Goal: Task Accomplishment & Management: Manage account settings

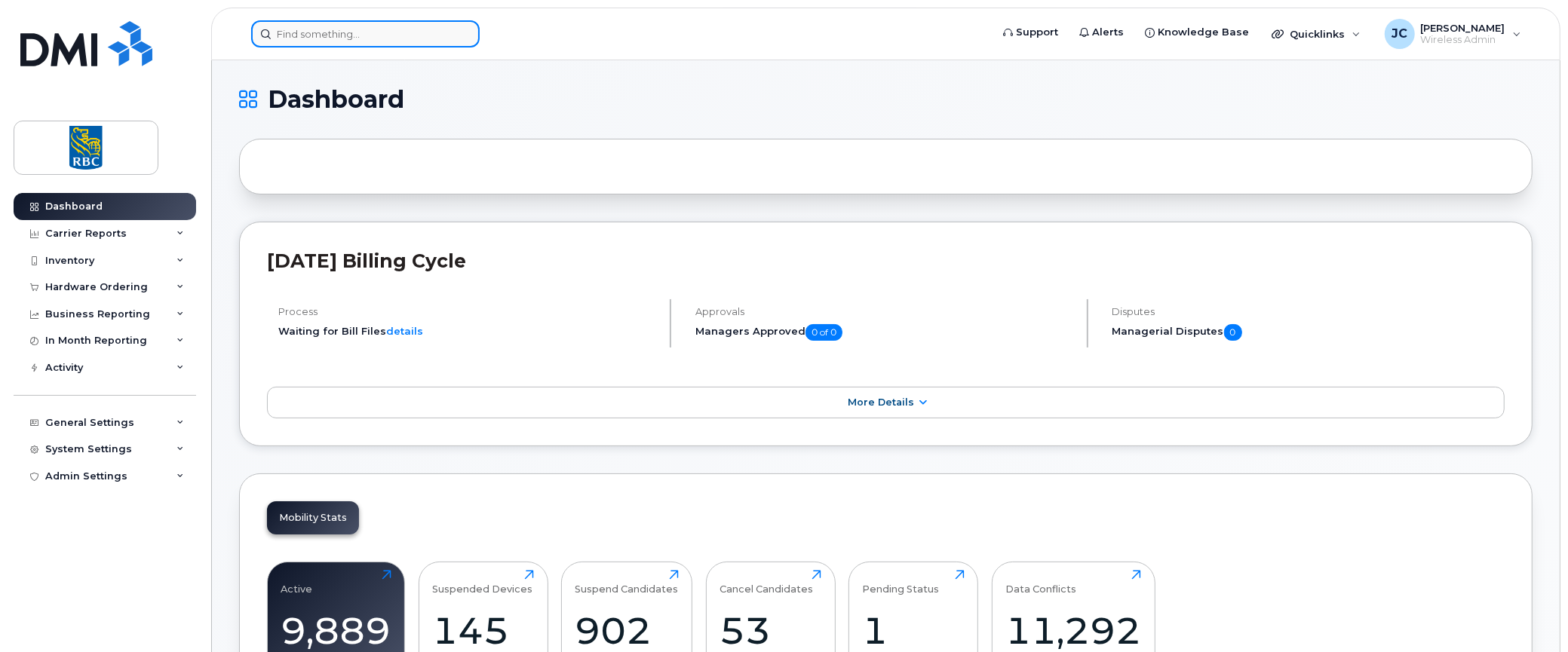
click at [310, 34] on input at bounding box center [365, 34] width 229 height 27
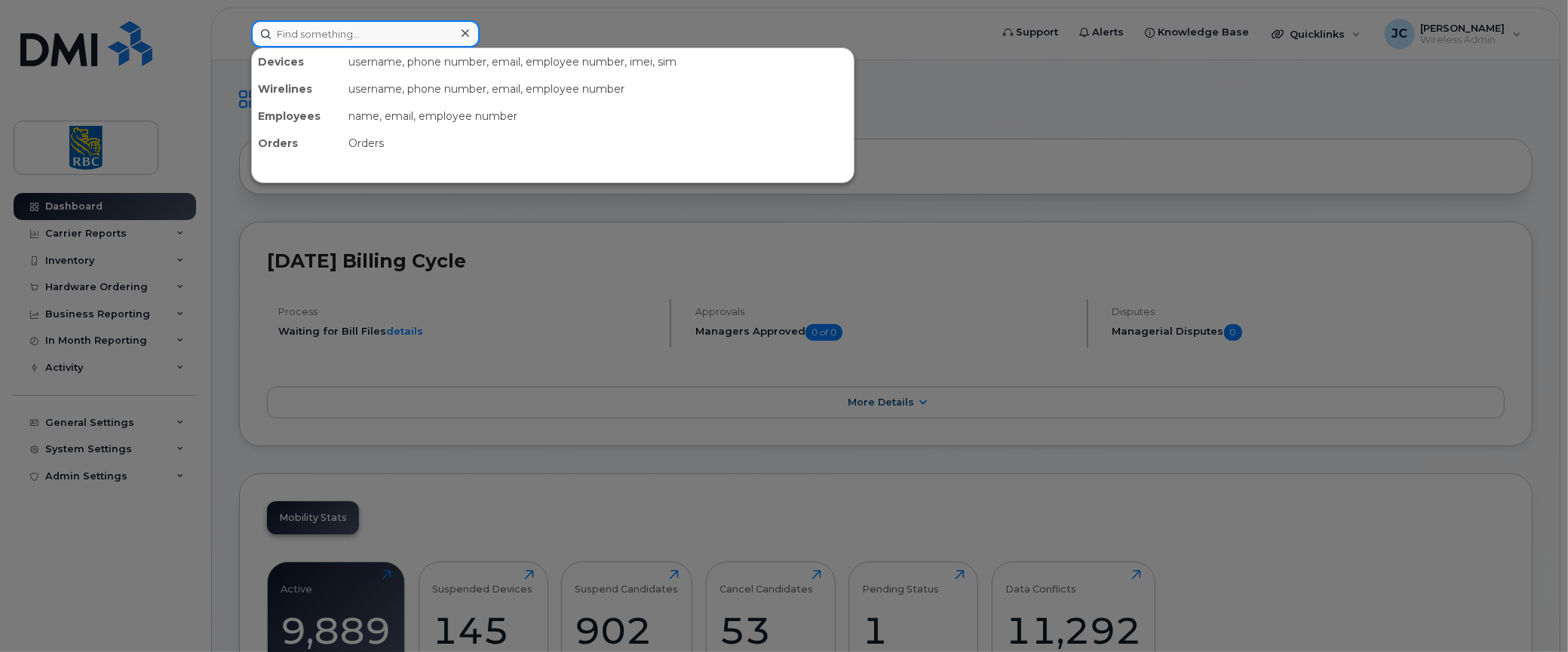
paste input "431 294-0765"
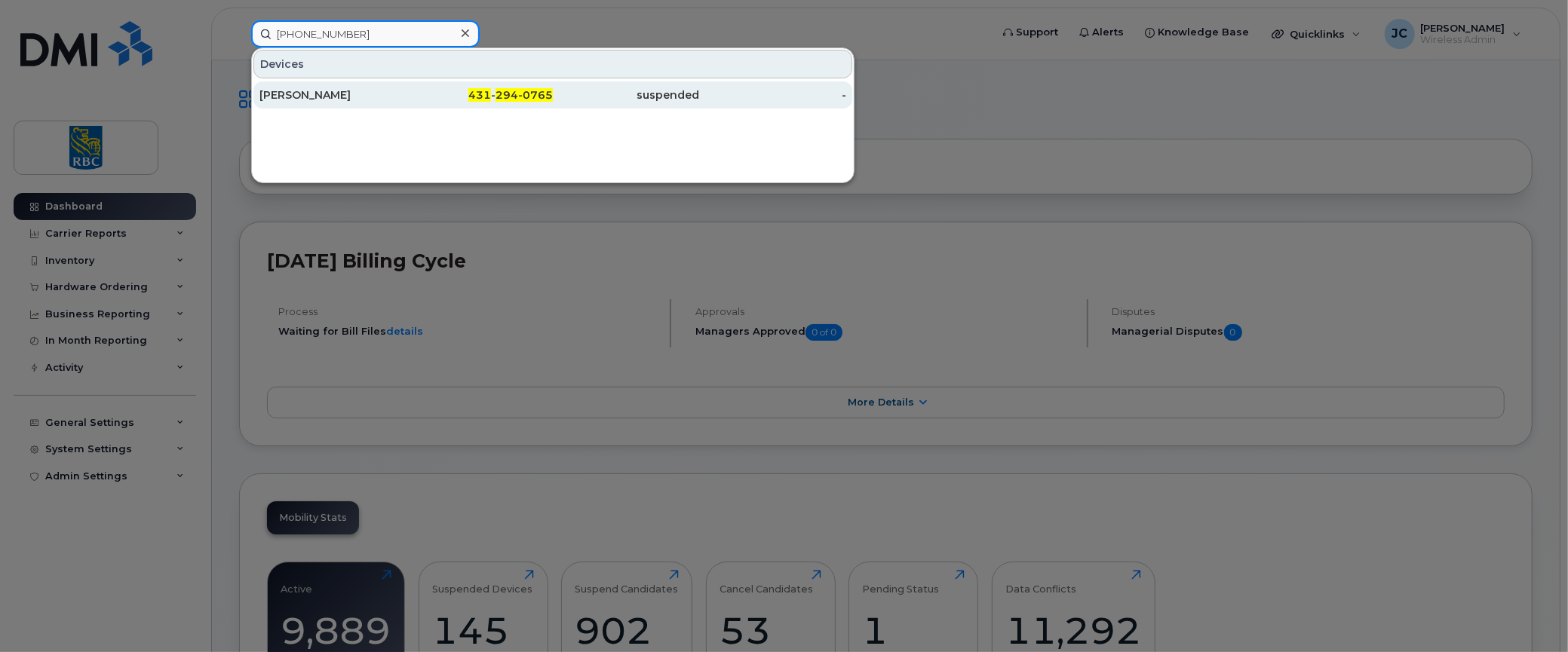
type input "431 294-0765"
click at [306, 90] on div "[PERSON_NAME]" at bounding box center [333, 95] width 147 height 15
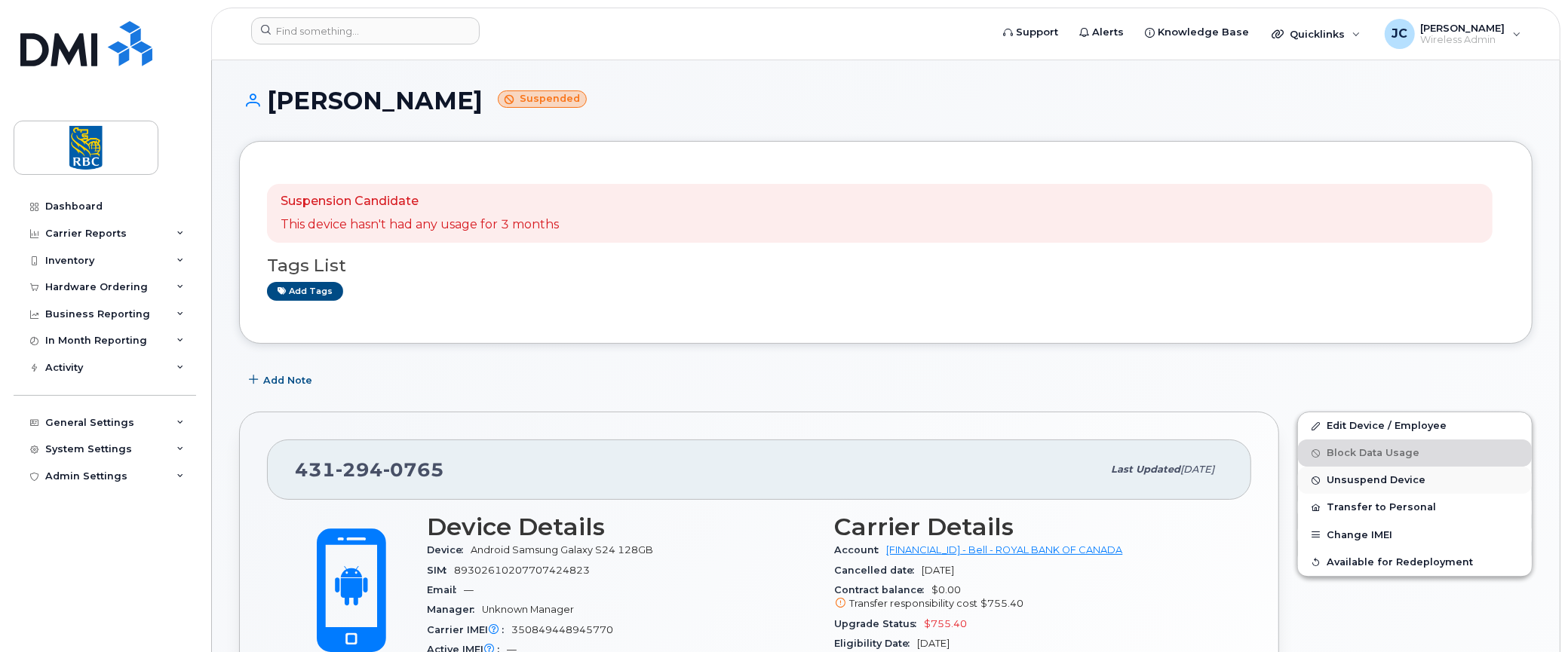
click at [1371, 476] on span "Unsuspend Device" at bounding box center [1376, 480] width 99 height 11
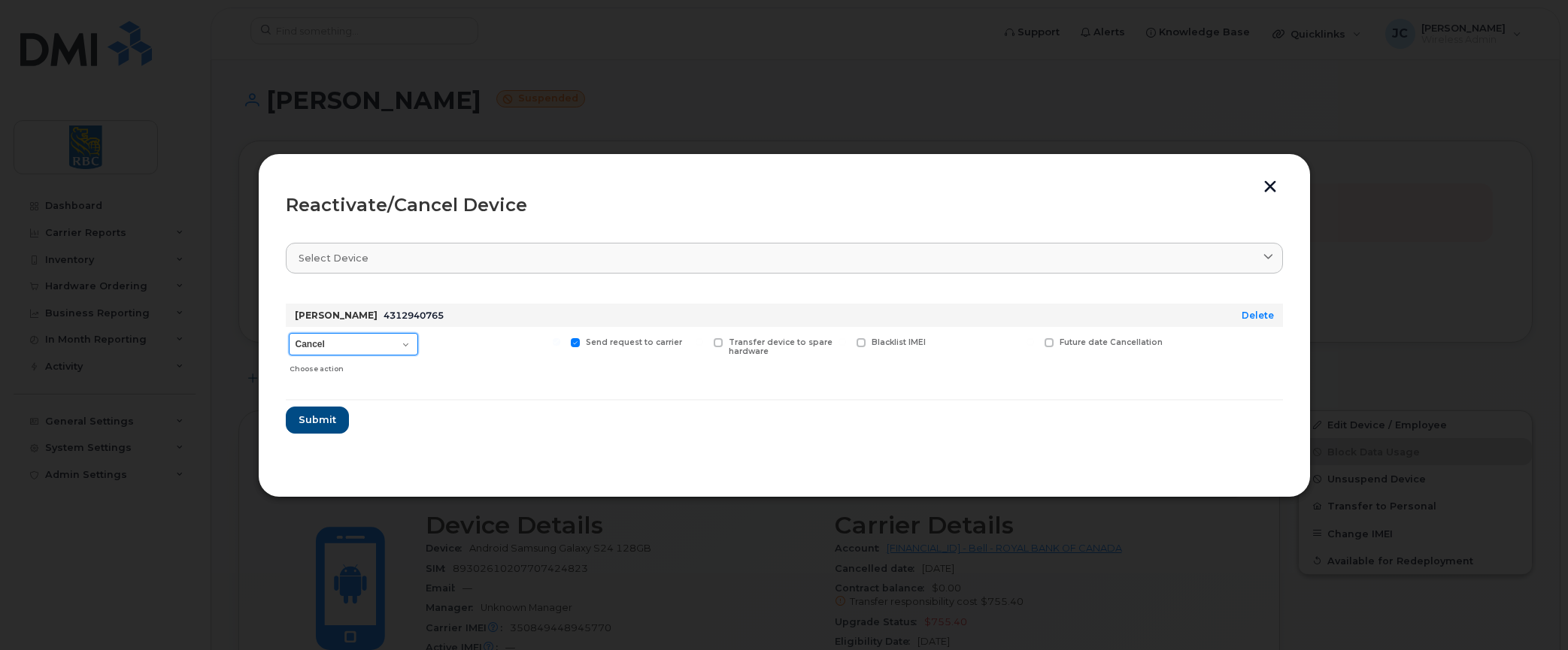
click at [404, 344] on select "Cancel Suspend - Extend Suspension Reactivate" at bounding box center [353, 344] width 129 height 22
select select "[object Object]"
click at [289, 333] on select "Cancel Suspend - Extend Suspension Reactivate" at bounding box center [353, 344] width 129 height 22
click at [323, 415] on span "Submit" at bounding box center [317, 420] width 38 height 15
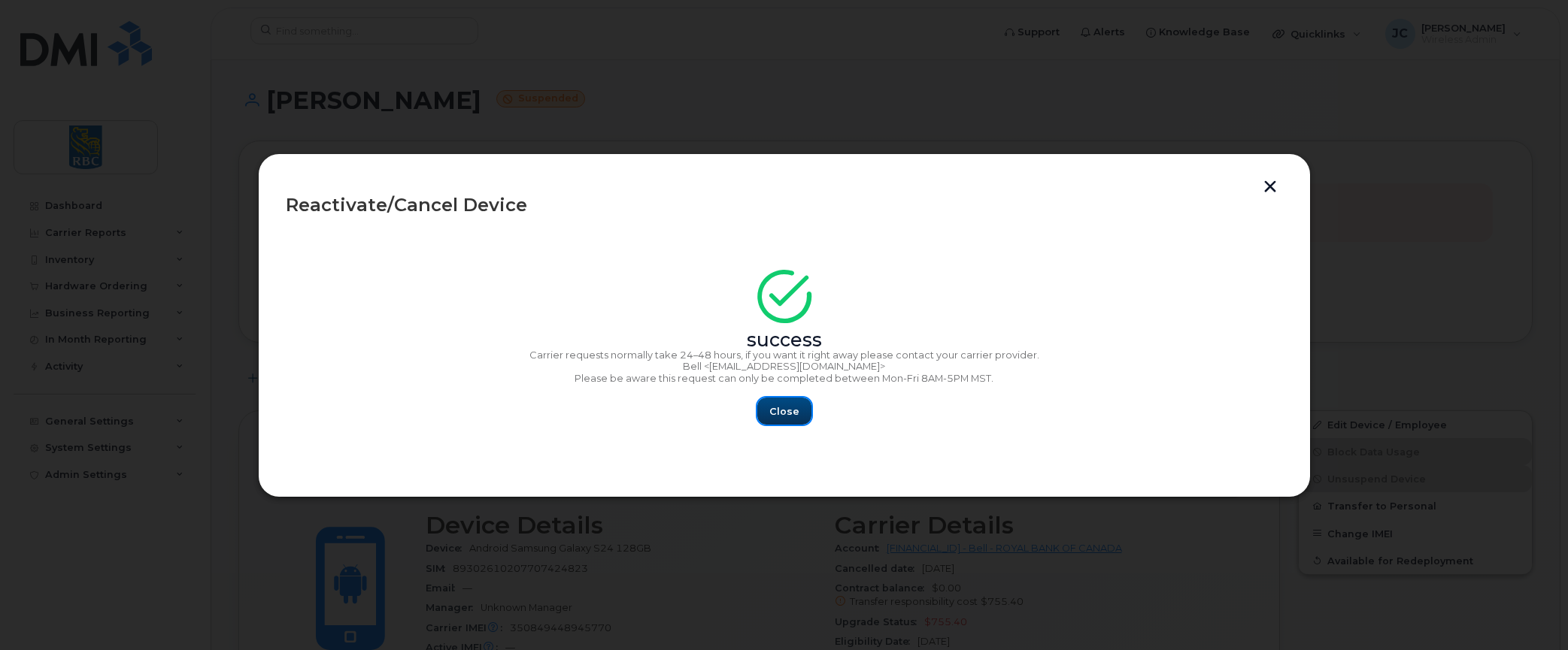
click at [787, 411] on span "Close" at bounding box center [784, 411] width 30 height 15
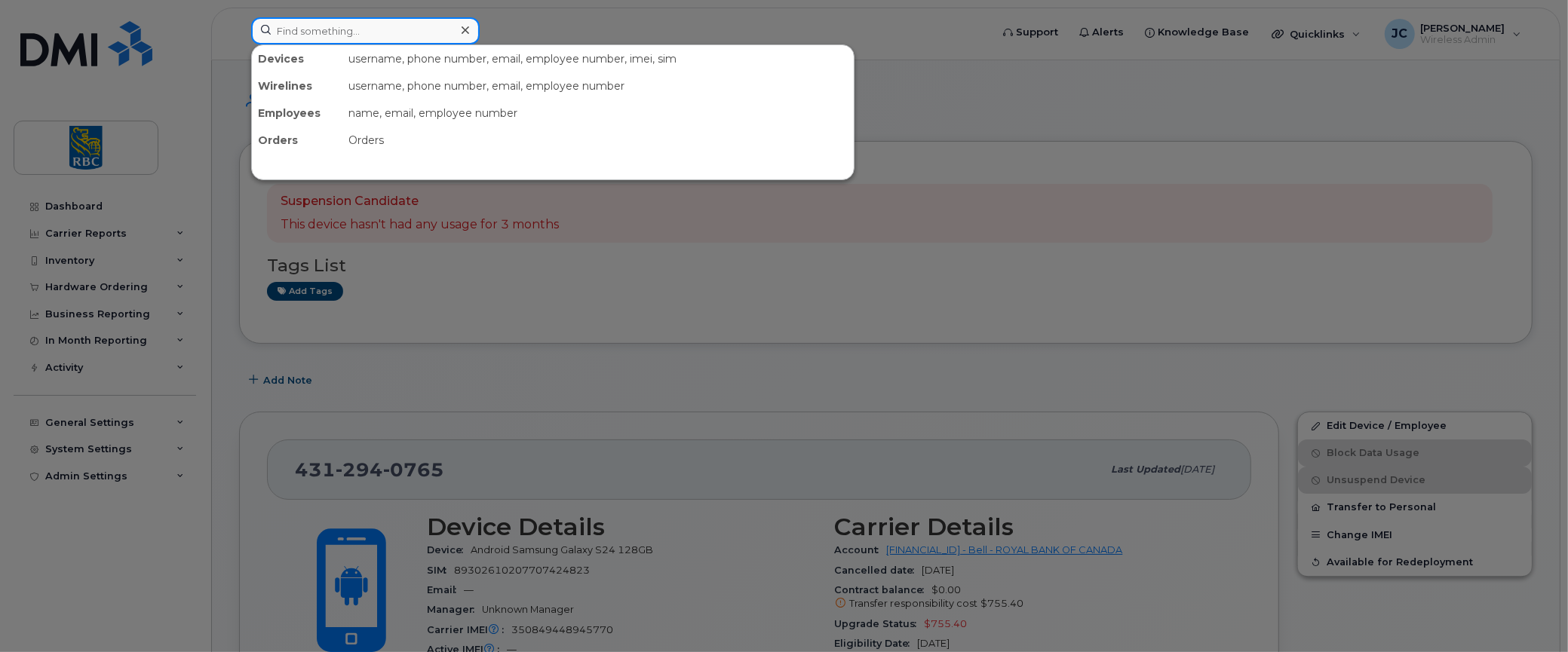
click at [330, 26] on input at bounding box center [365, 31] width 229 height 27
paste input "431 294-0765"
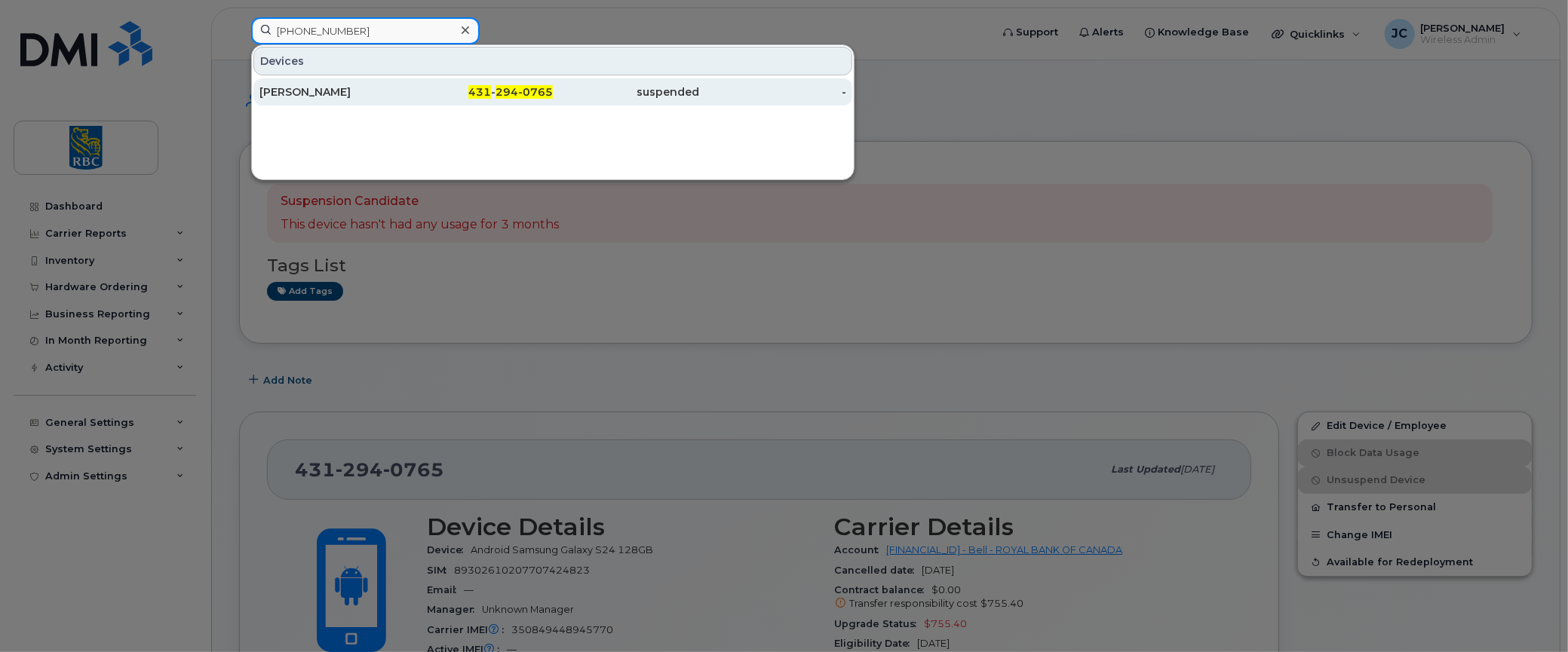
type input "431 294-0765"
click at [308, 85] on div "[PERSON_NAME]" at bounding box center [333, 92] width 147 height 15
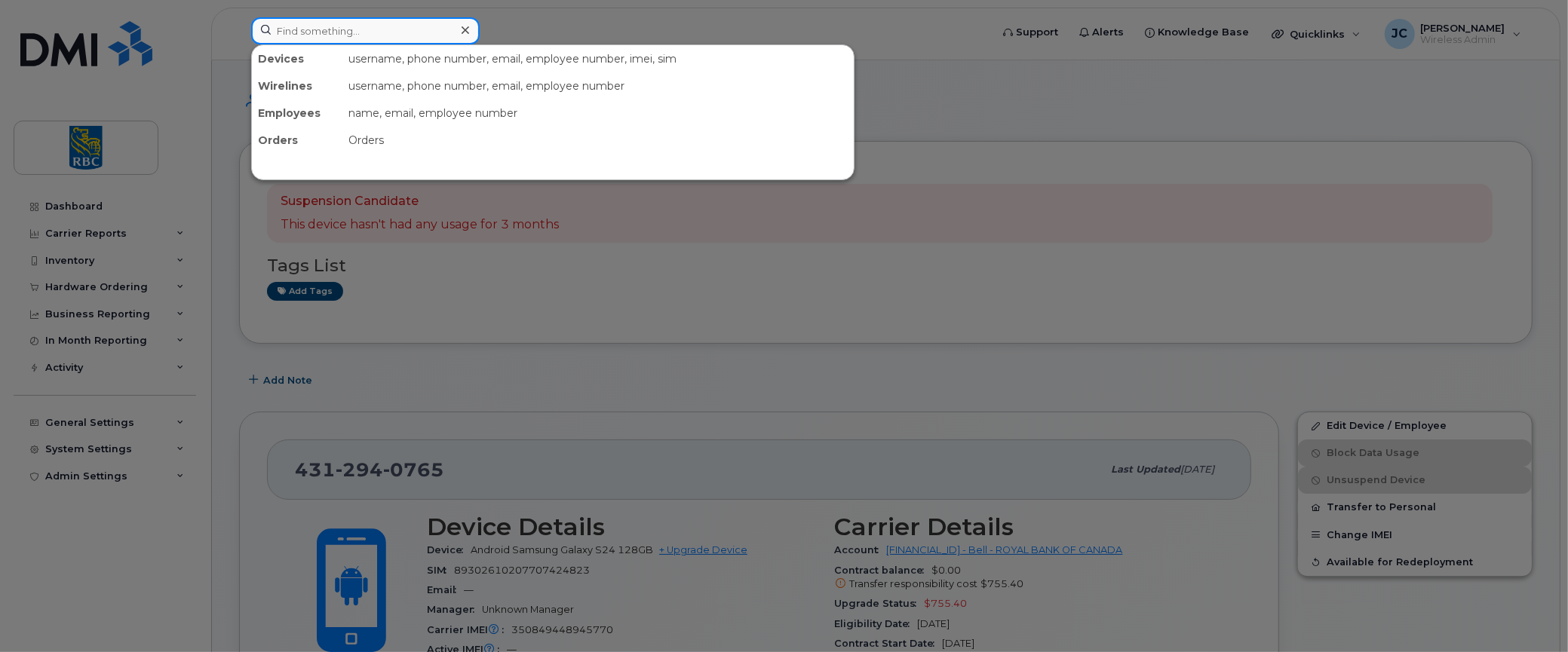
click at [317, 36] on input at bounding box center [365, 31] width 229 height 27
paste input "431 294-0765"
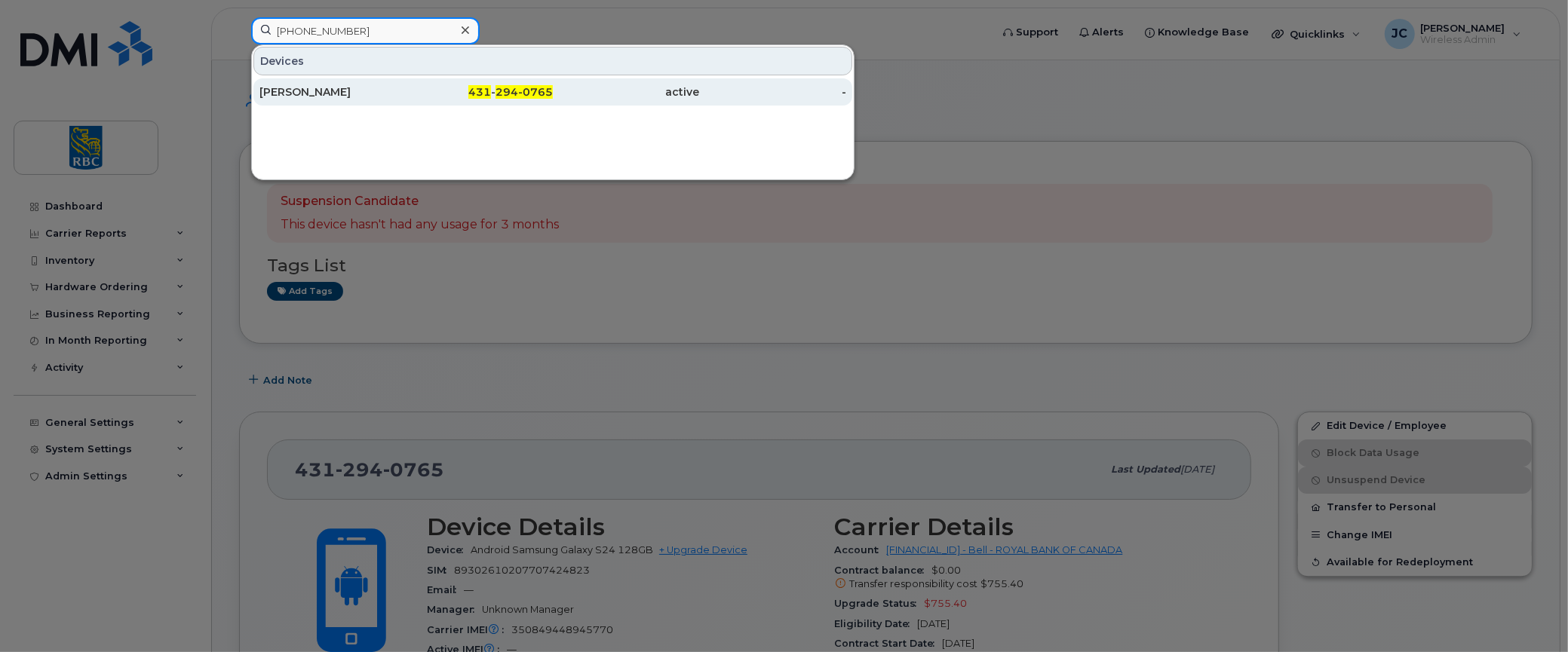
type input "431 294-0765"
click at [309, 88] on div "[PERSON_NAME]" at bounding box center [333, 92] width 147 height 15
